Goal: Transaction & Acquisition: Purchase product/service

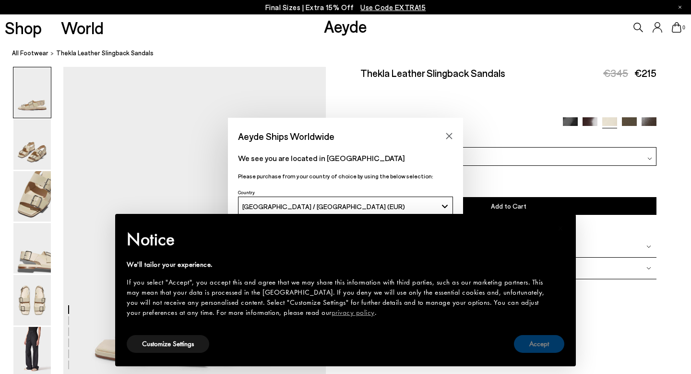
click at [524, 344] on button "Accept" at bounding box center [539, 344] width 50 height 18
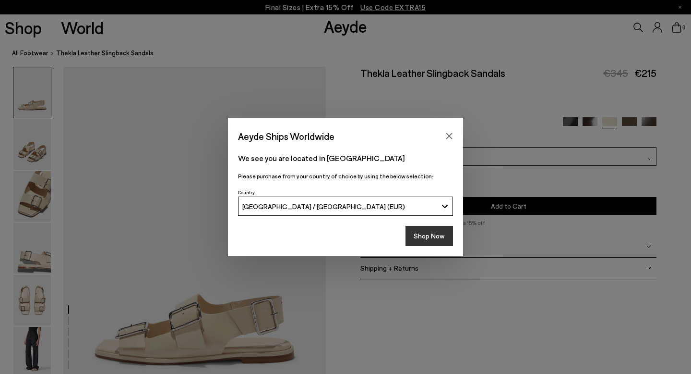
click at [434, 239] on button "Shop Now" at bounding box center [430, 236] width 48 height 20
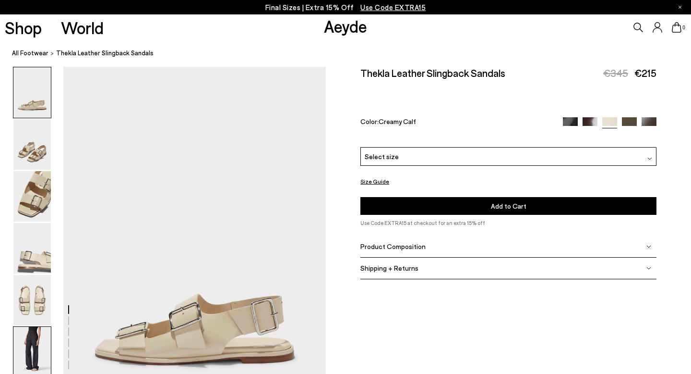
click at [36, 346] on img at bounding box center [31, 351] width 37 height 50
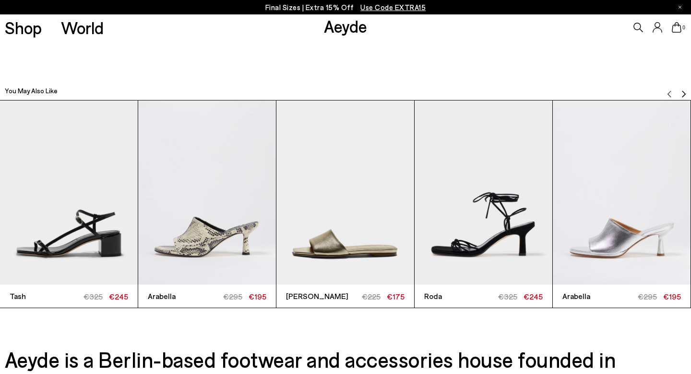
scroll to position [2150, 0]
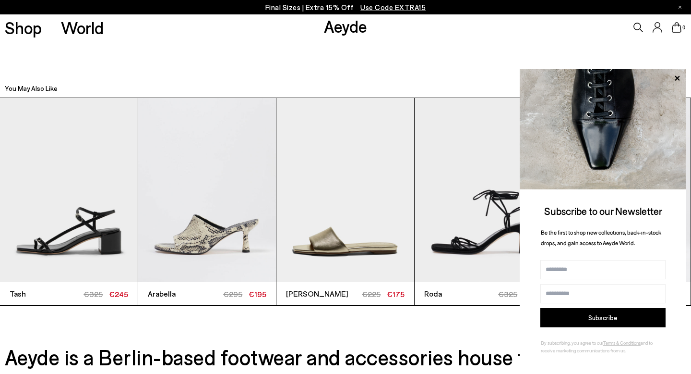
click at [390, 6] on span "Use Code EXTRA15" at bounding box center [393, 7] width 65 height 9
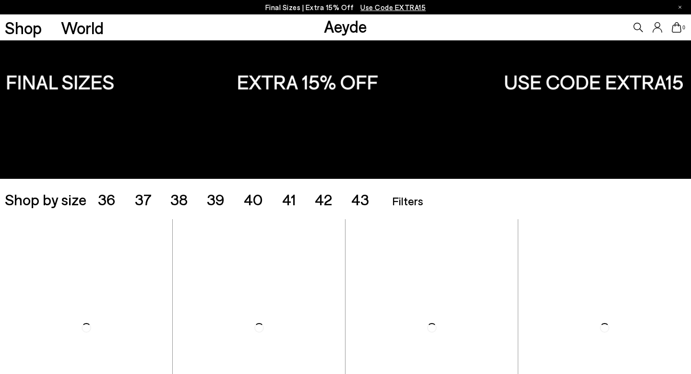
scroll to position [58, 0]
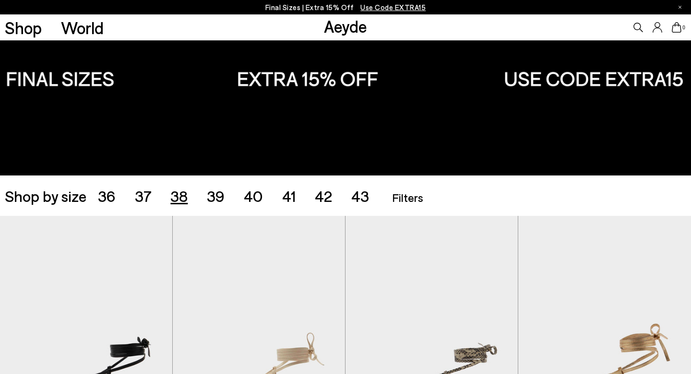
click at [178, 199] on span "38" at bounding box center [178, 195] width 17 height 18
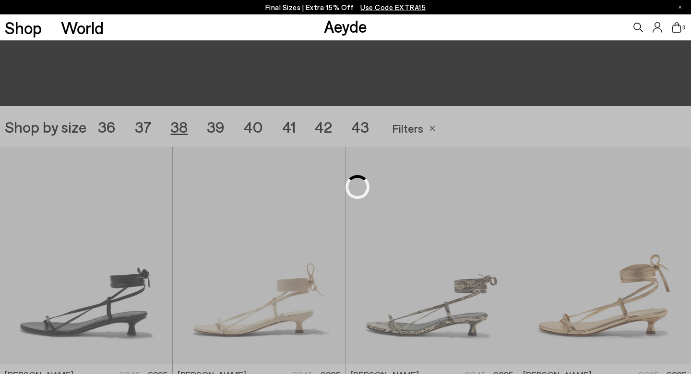
scroll to position [193, 0]
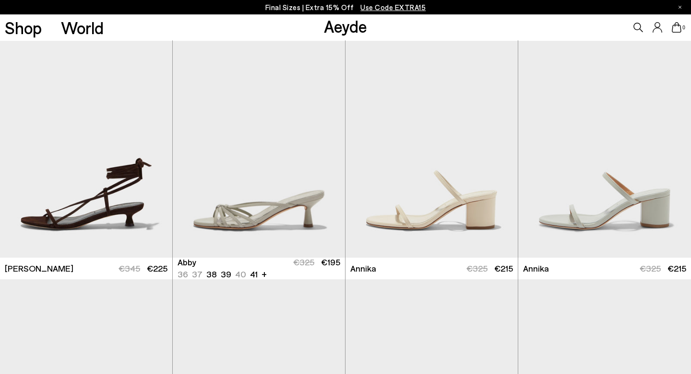
scroll to position [473, 0]
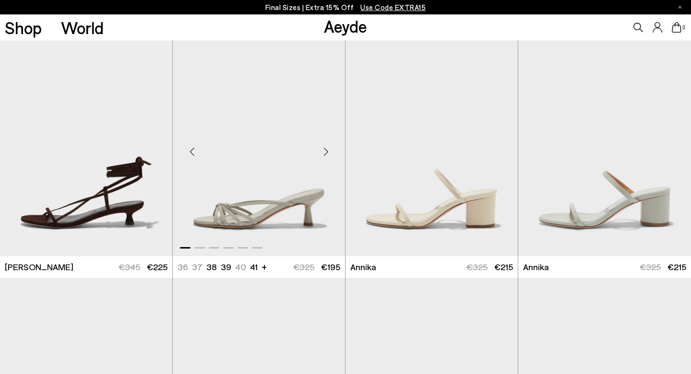
click at [326, 154] on div "Next slide" at bounding box center [326, 151] width 29 height 29
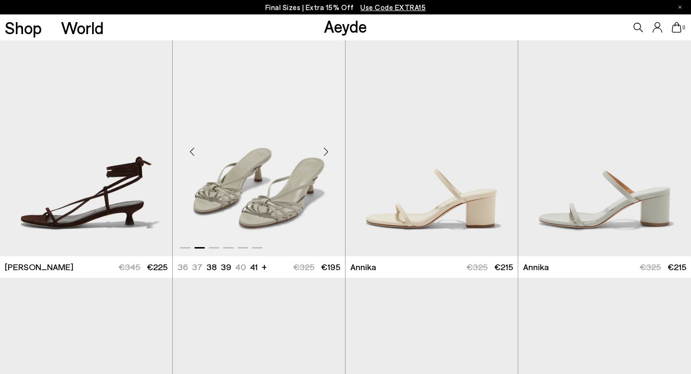
click at [326, 154] on div "Next slide" at bounding box center [326, 151] width 29 height 29
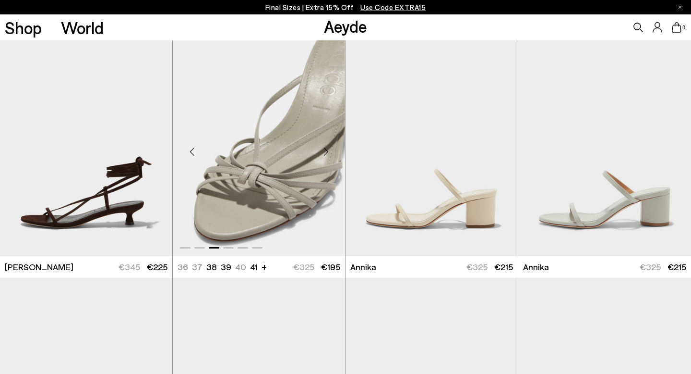
click at [326, 154] on div "Next slide" at bounding box center [326, 151] width 29 height 29
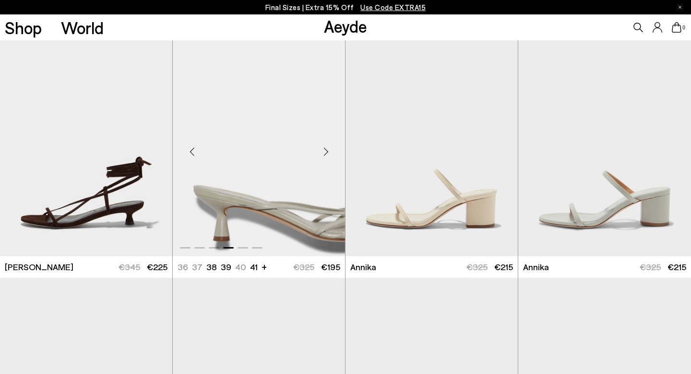
click at [326, 154] on div "Next slide" at bounding box center [326, 151] width 29 height 29
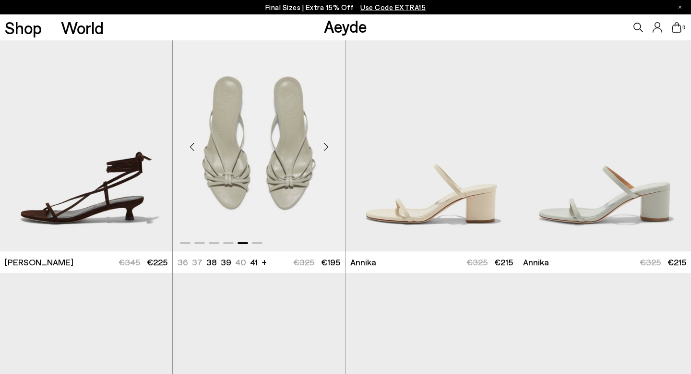
scroll to position [478, 0]
click at [325, 141] on div "Next slide" at bounding box center [326, 146] width 29 height 29
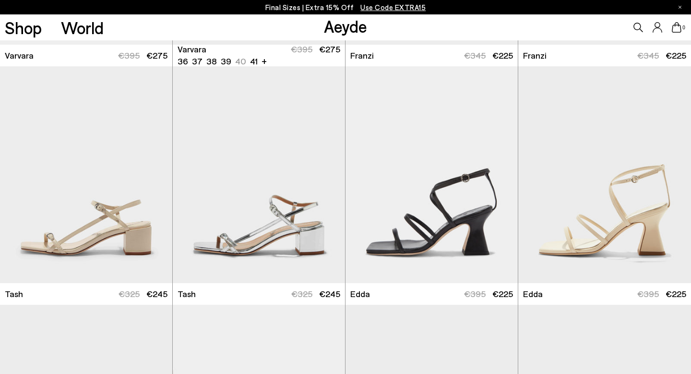
scroll to position [2014, 0]
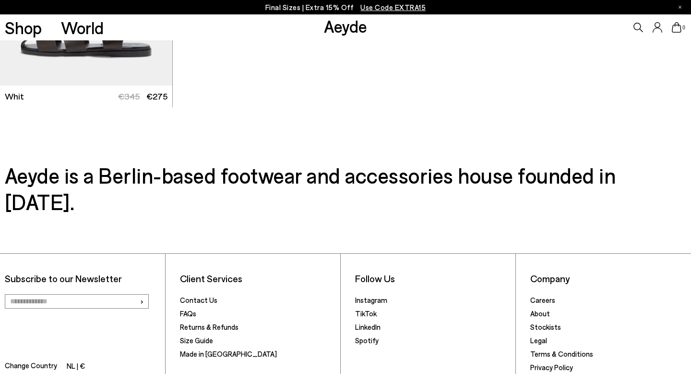
scroll to position [3547, 0]
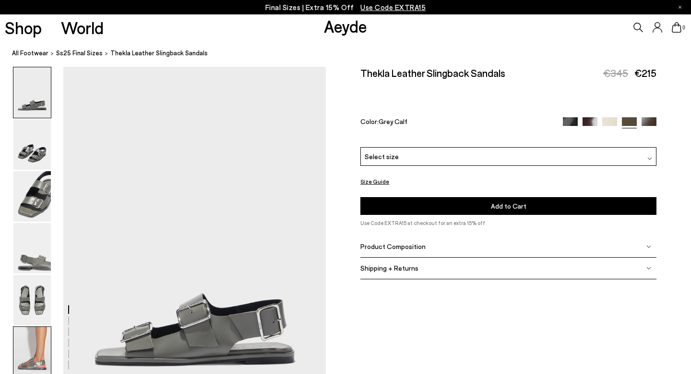
click at [26, 338] on img at bounding box center [31, 351] width 37 height 50
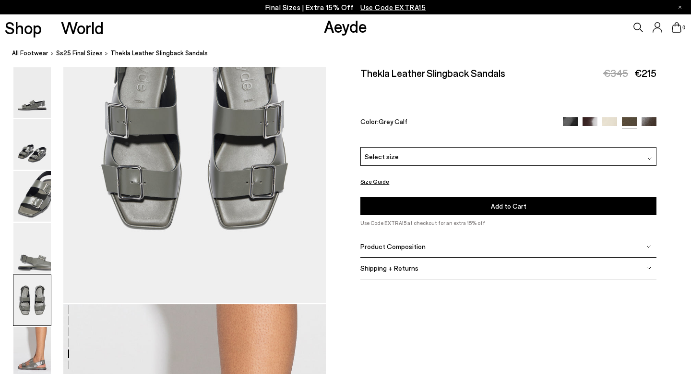
scroll to position [1512, 0]
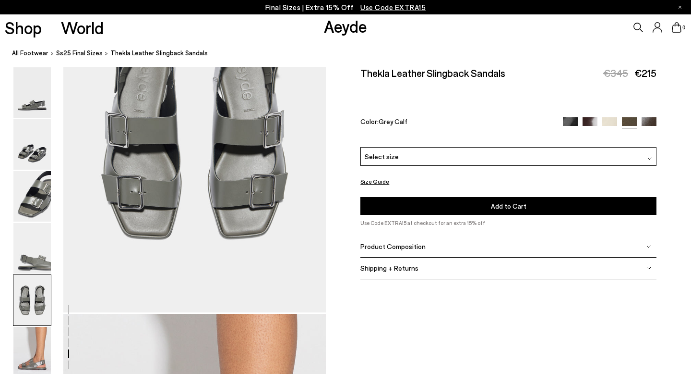
drag, startPoint x: 508, startPoint y: 72, endPoint x: 359, endPoint y: 71, distance: 148.8
click at [359, 71] on div "Size Guide Shoes Belt Our shoes come in European sizing. The easiest way to mea…" at bounding box center [508, 178] width 365 height 223
copy h2 "Thekla Leather Slingback Sandals"
